Goal: Task Accomplishment & Management: Use online tool/utility

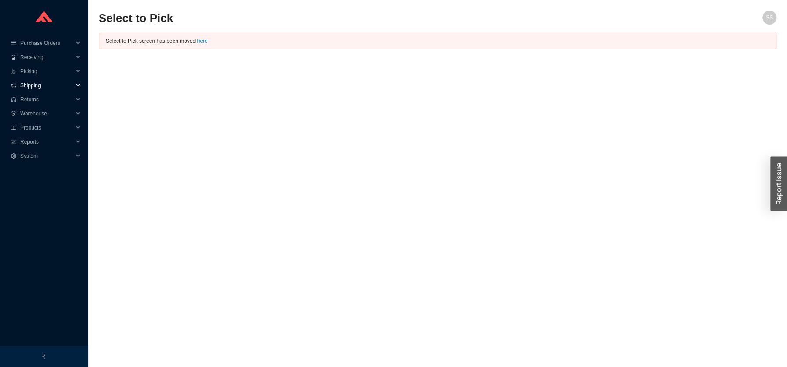
click at [37, 88] on span "Shipping" at bounding box center [46, 85] width 53 height 14
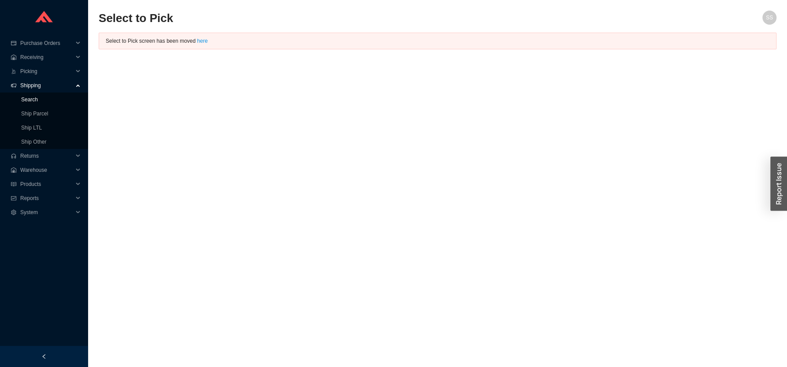
click at [29, 98] on link "Search" at bounding box center [29, 99] width 17 height 6
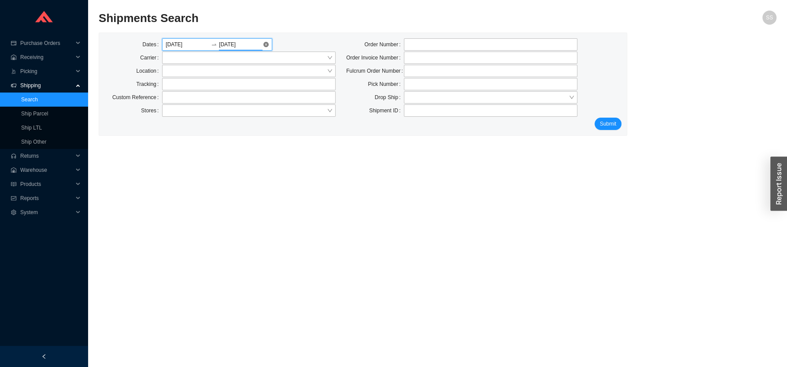
click at [229, 45] on input "[DATE]" at bounding box center [241, 44] width 44 height 9
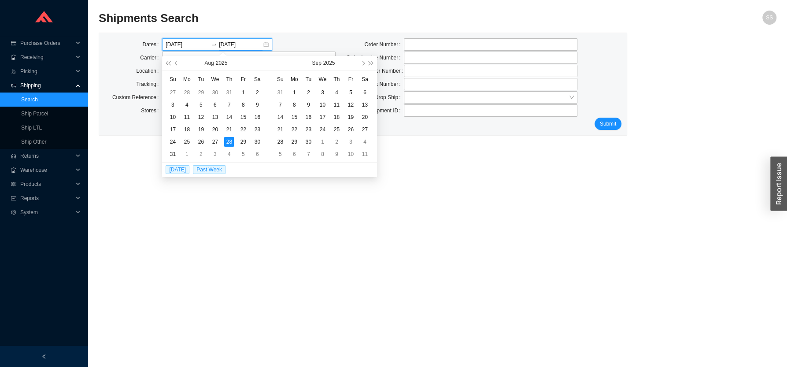
type input "[DATE]"
click at [234, 274] on main "Shipments Search SS Dates [DATE] [DATE] Carrier Location Tracking Custom Refere…" at bounding box center [438, 189] width 678 height 356
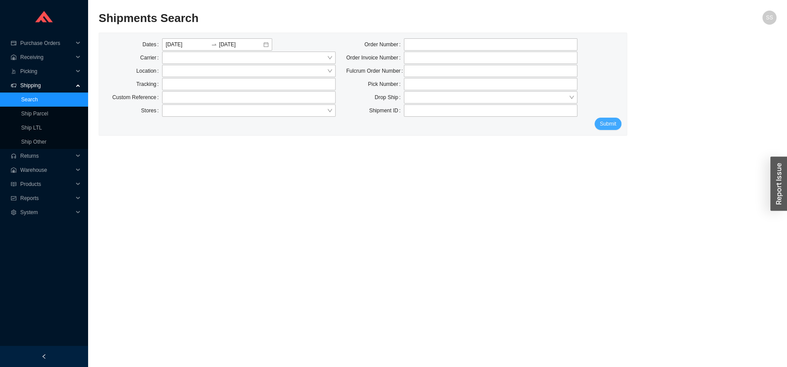
click at [604, 125] on span "Submit" at bounding box center [608, 123] width 16 height 9
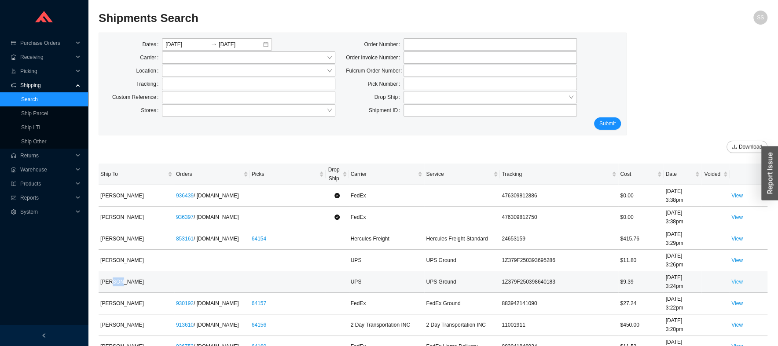
click at [737, 285] on link "View" at bounding box center [737, 282] width 11 height 6
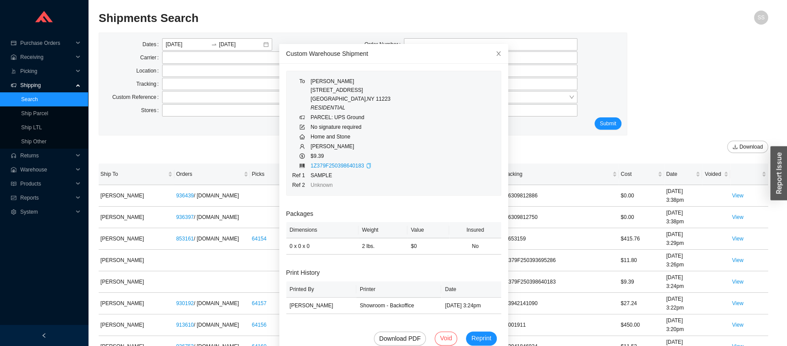
click at [366, 167] on icon "copy" at bounding box center [368, 165] width 5 height 5
click at [495, 55] on icon "close" at bounding box center [498, 54] width 6 height 6
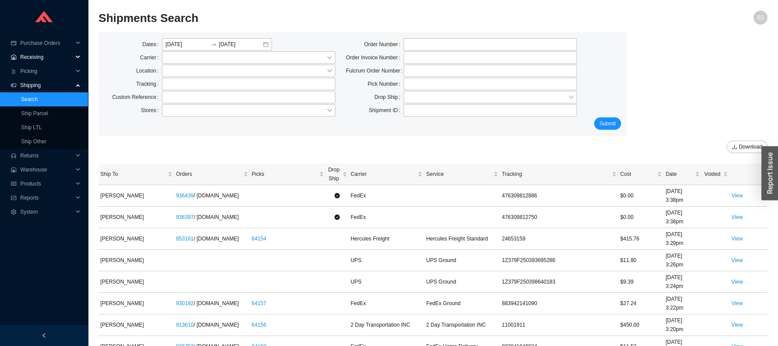
click at [33, 59] on span "Receiving" at bounding box center [46, 57] width 53 height 14
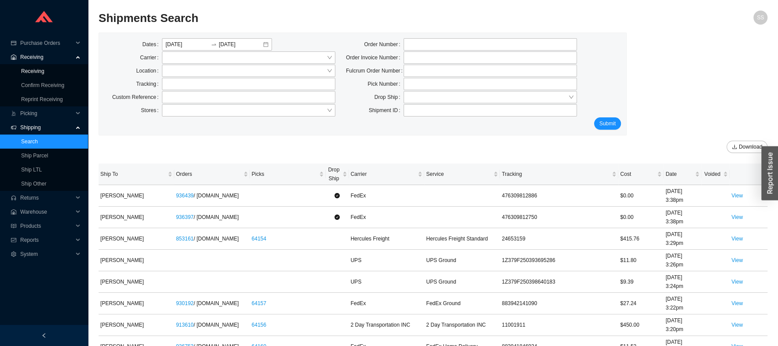
click at [33, 70] on link "Receiving" at bounding box center [32, 71] width 23 height 6
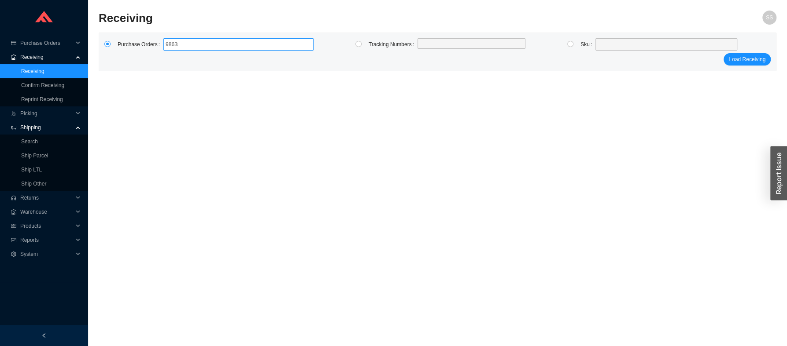
type input "986380"
click at [740, 63] on span "Load Receiving" at bounding box center [747, 59] width 37 height 9
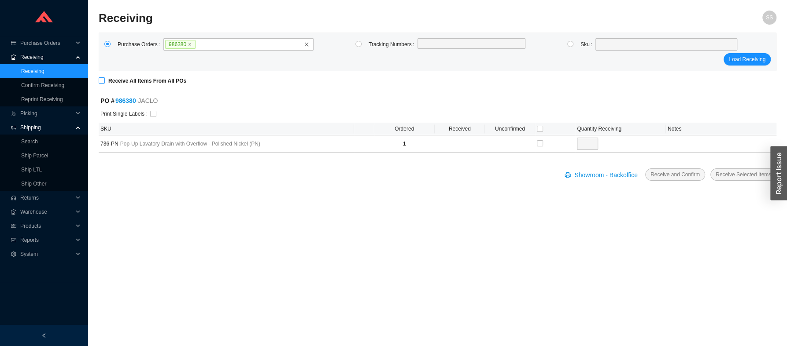
click at [103, 80] on input "Receive All Items From All POs" at bounding box center [102, 80] width 6 height 6
checkbox input "true"
type input "1"
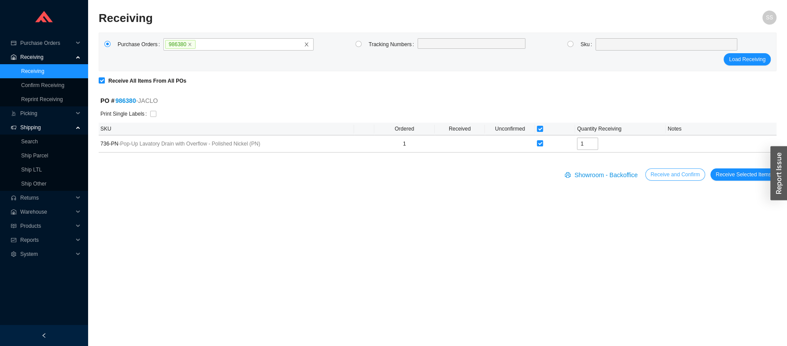
click at [668, 173] on span "Receive and Confirm" at bounding box center [674, 174] width 49 height 9
